Goal: Navigation & Orientation: Find specific page/section

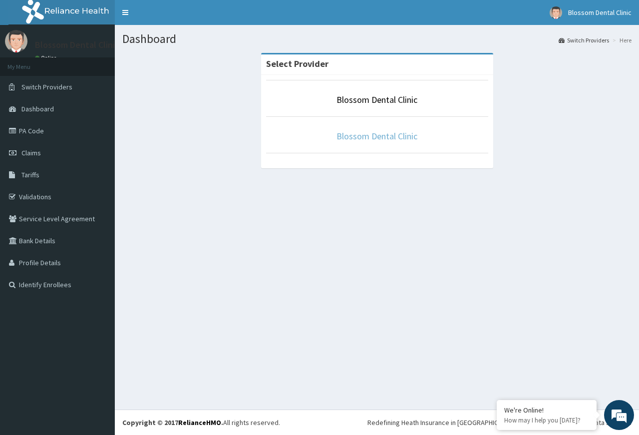
click at [380, 136] on link "Blossom Dental Clinic" at bounding box center [376, 135] width 81 height 11
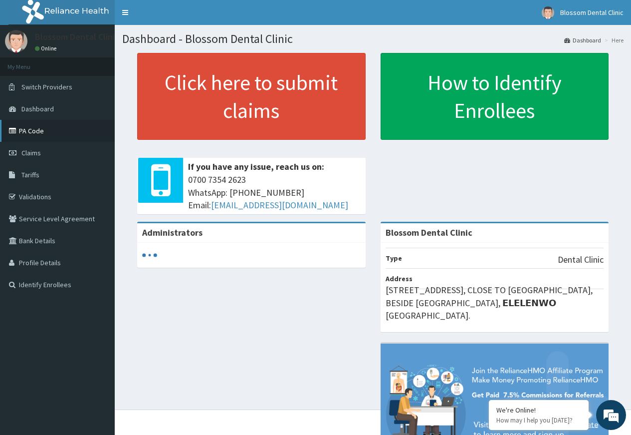
click at [45, 131] on link "PA Code" at bounding box center [57, 131] width 115 height 22
